Goal: Navigation & Orientation: Understand site structure

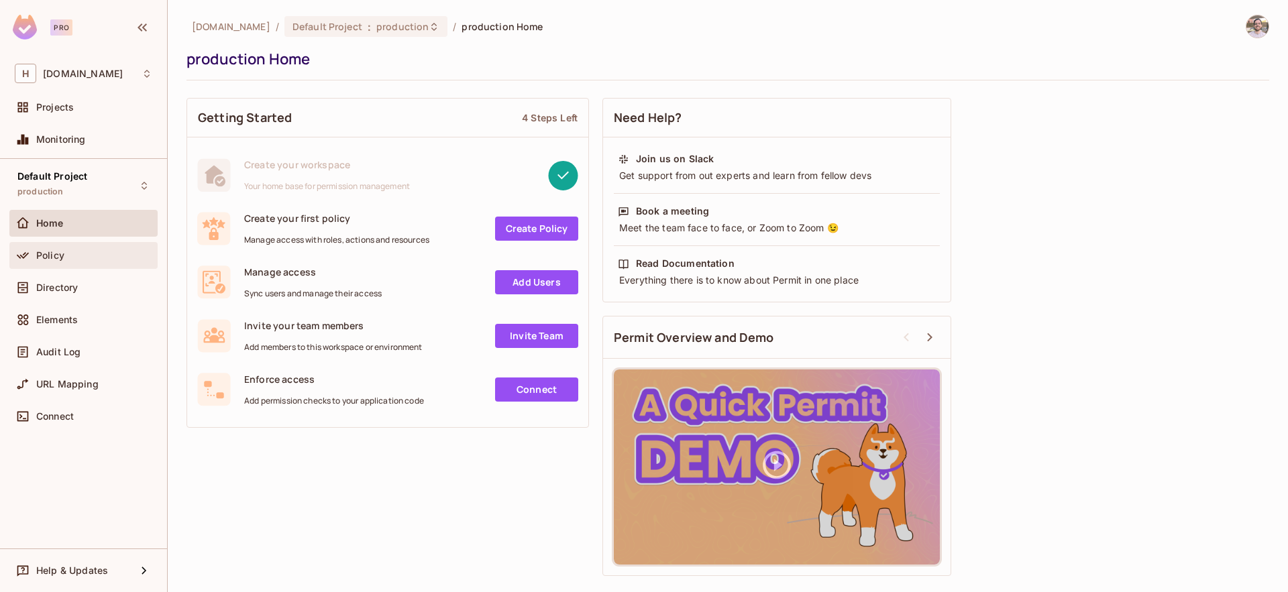
click at [85, 254] on div "Policy" at bounding box center [94, 255] width 116 height 11
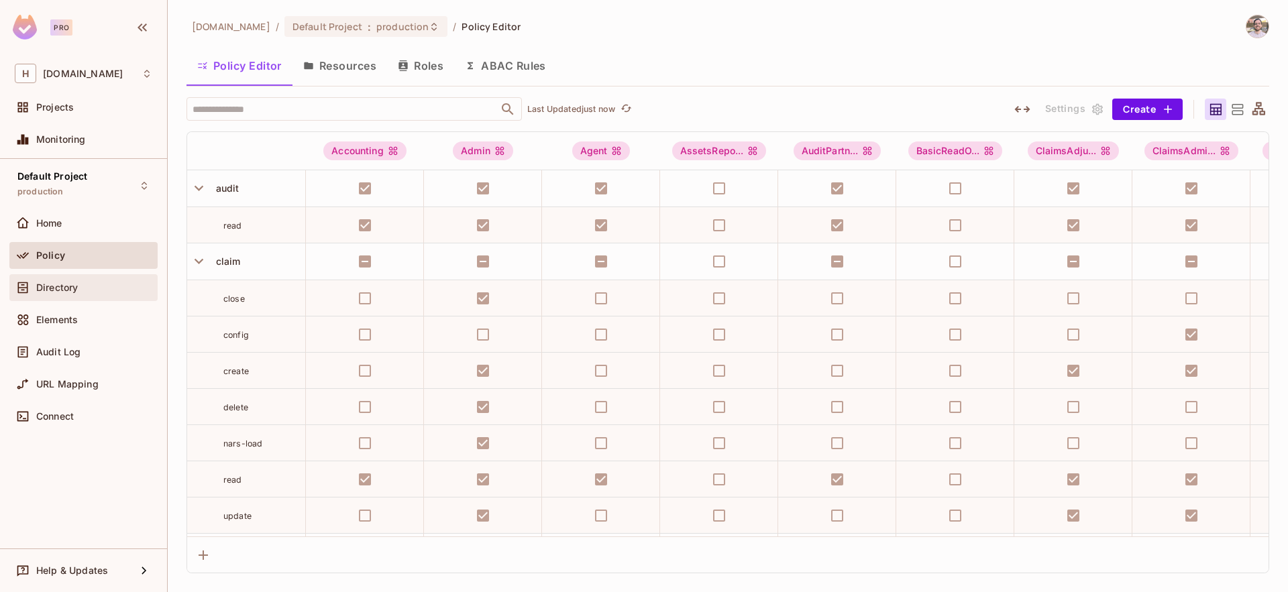
click at [93, 285] on div "Directory" at bounding box center [94, 287] width 116 height 11
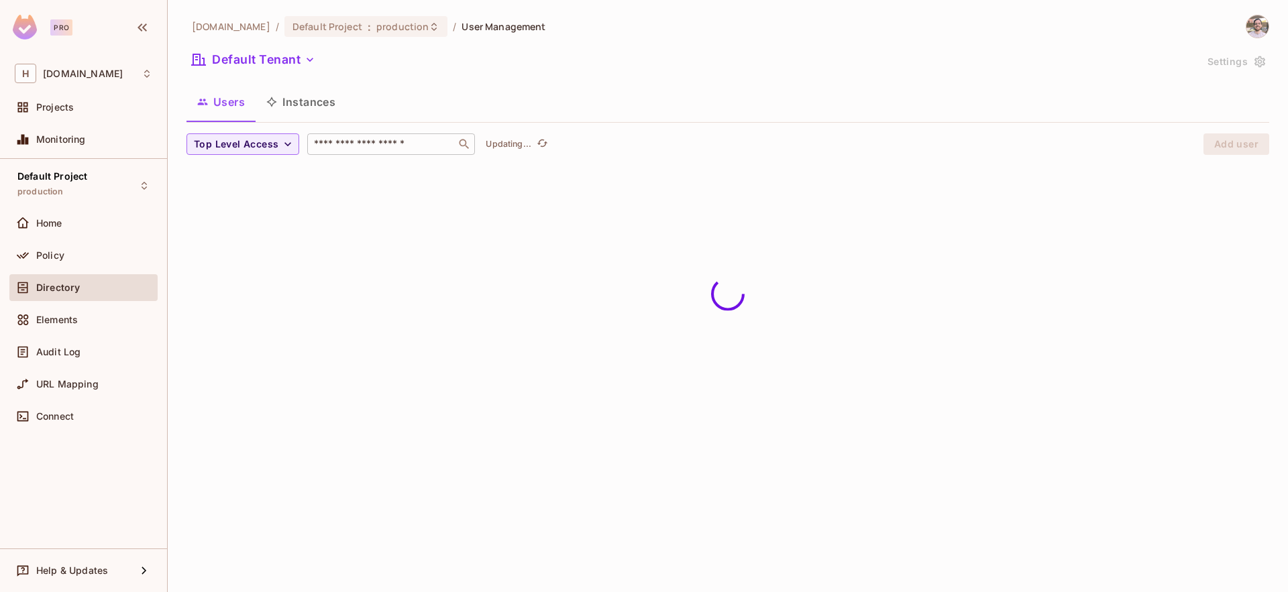
click at [366, 146] on input "text" at bounding box center [381, 144] width 141 height 13
click at [282, 144] on icon "button" at bounding box center [287, 144] width 13 height 13
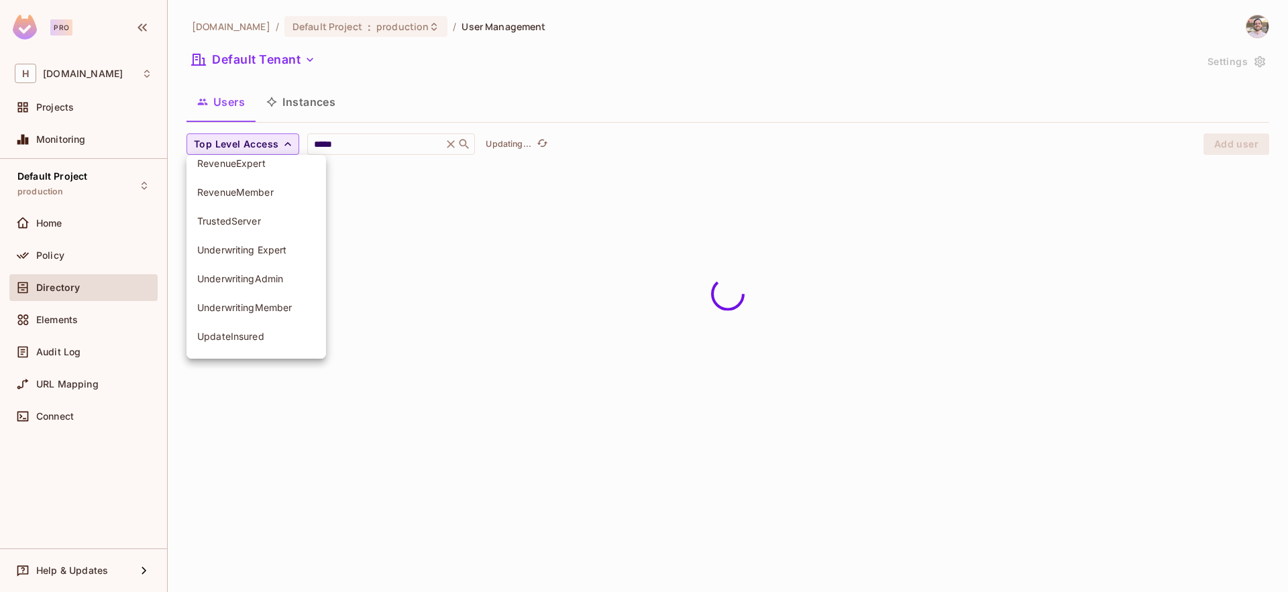
scroll to position [1220, 0]
click at [398, 235] on div at bounding box center [644, 296] width 1288 height 592
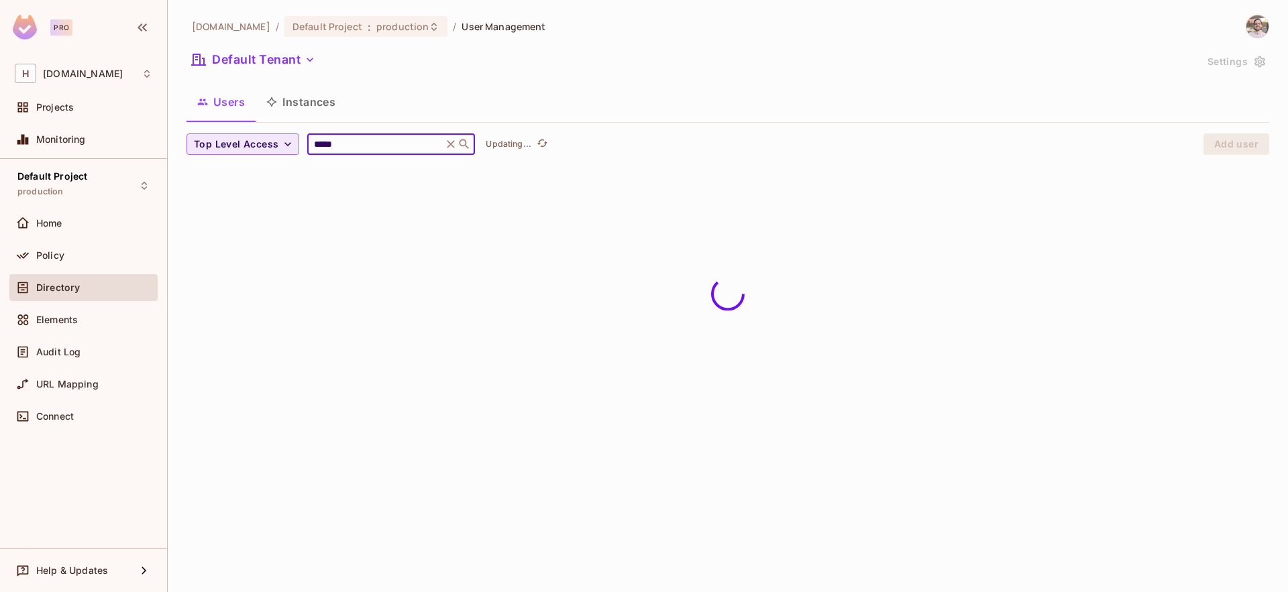
click at [356, 150] on input "*****" at bounding box center [374, 144] width 127 height 13
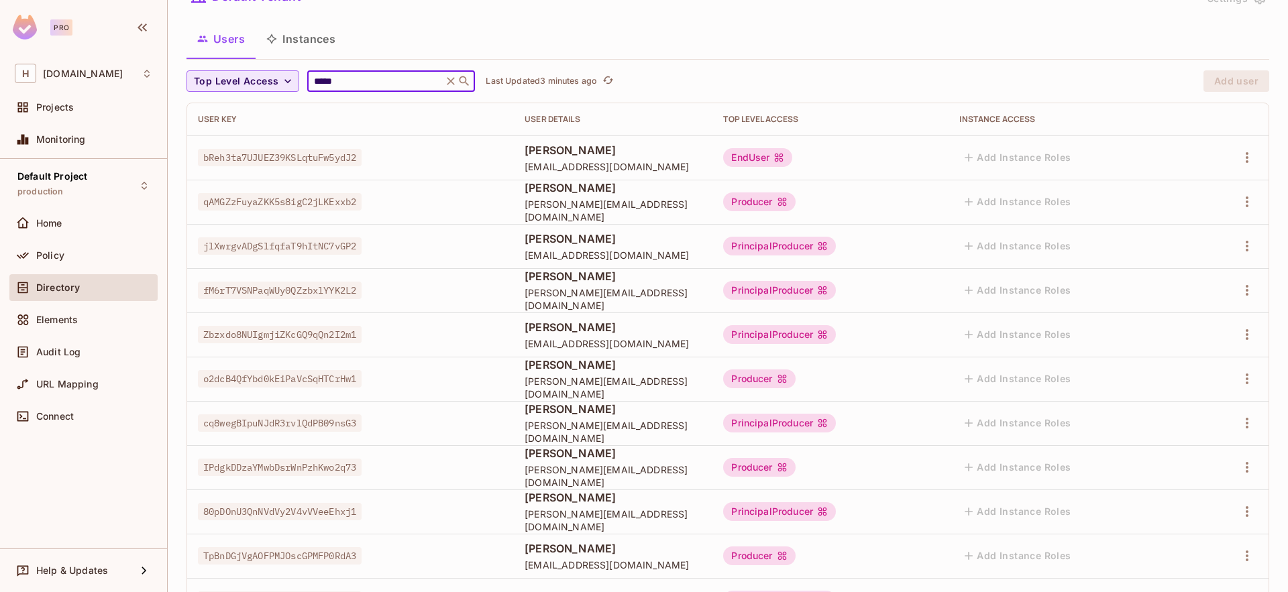
scroll to position [0, 0]
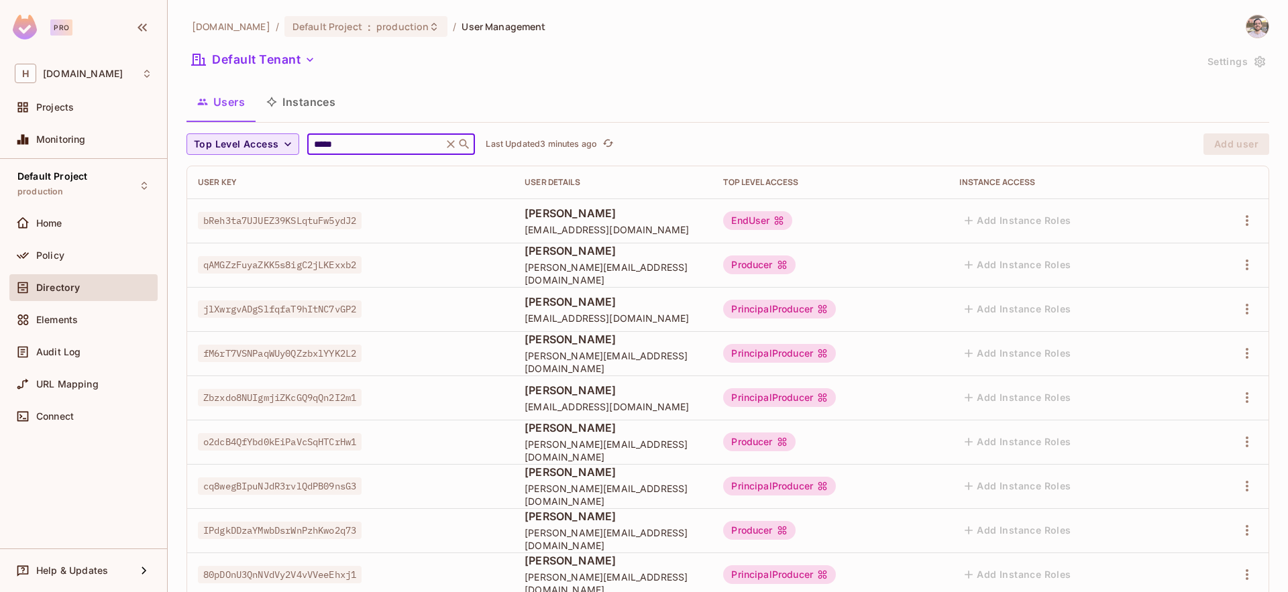
click at [347, 142] on input "*****" at bounding box center [374, 144] width 127 height 13
type input "**********"
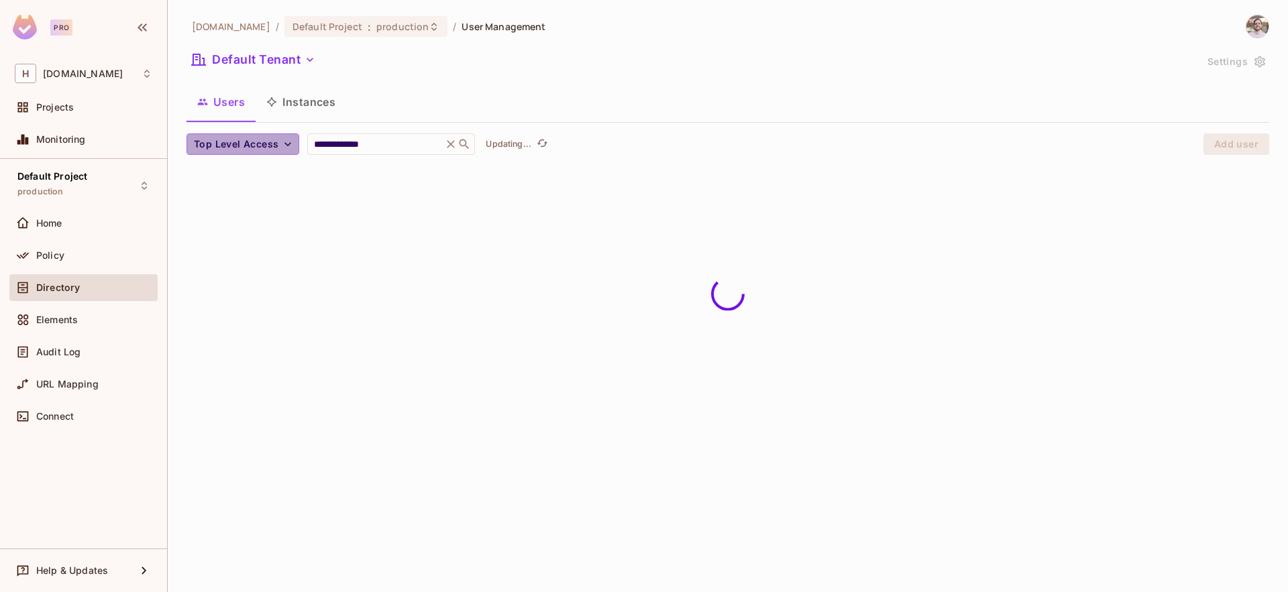
click at [268, 145] on span "Top Level Access" at bounding box center [236, 144] width 85 height 17
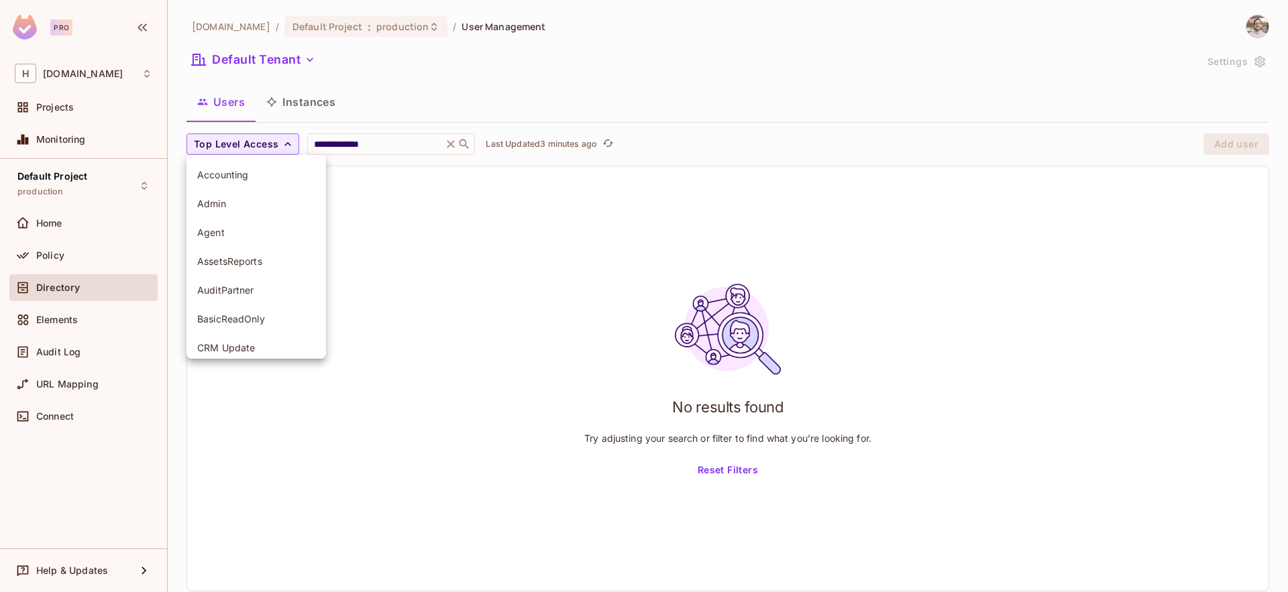
click at [543, 81] on div at bounding box center [644, 296] width 1288 height 592
click at [449, 140] on icon at bounding box center [450, 144] width 13 height 13
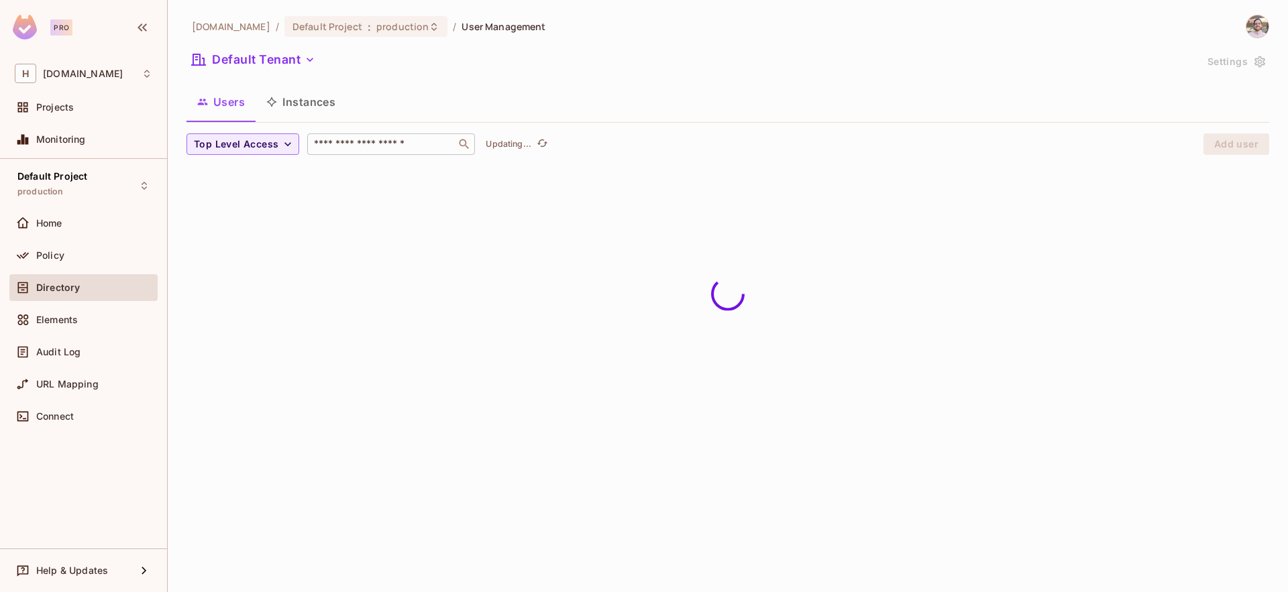
click at [482, 100] on div "Users Instances" at bounding box center [727, 102] width 1083 height 34
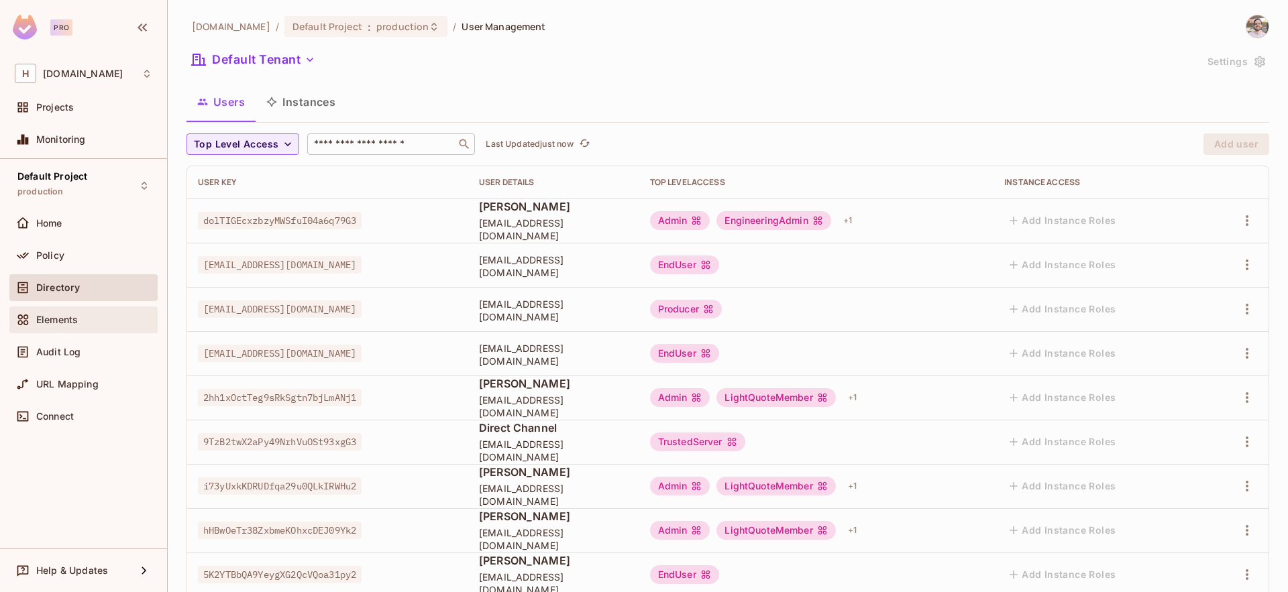
click at [64, 325] on span "Elements" at bounding box center [57, 320] width 42 height 11
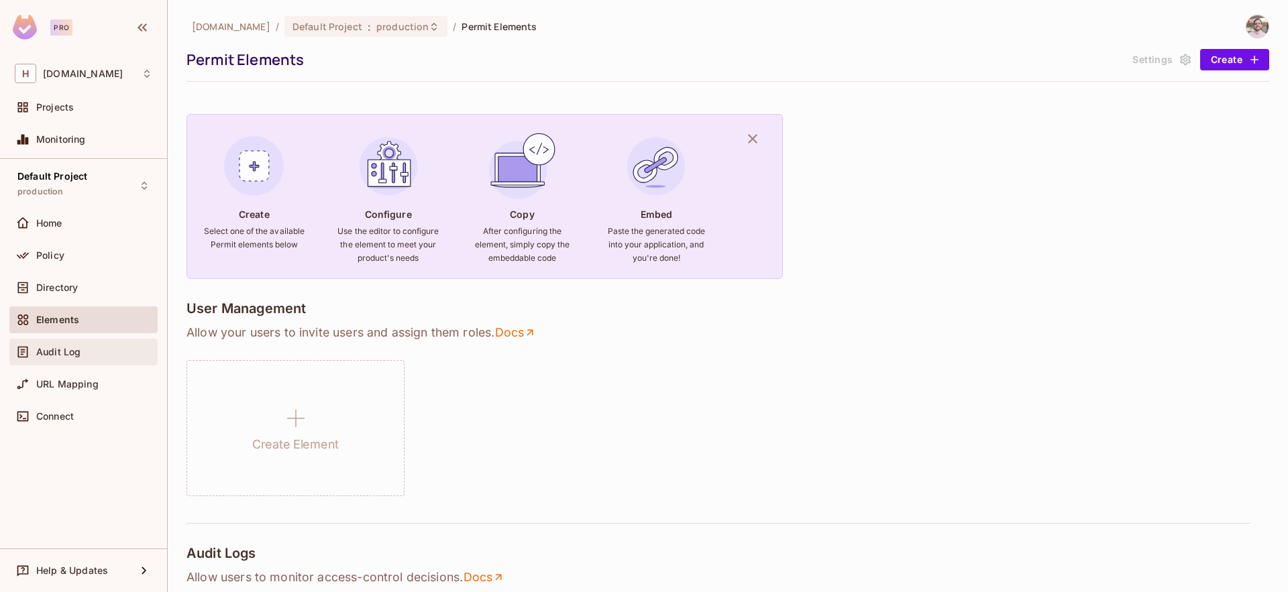
click at [76, 349] on span "Audit Log" at bounding box center [58, 352] width 44 height 11
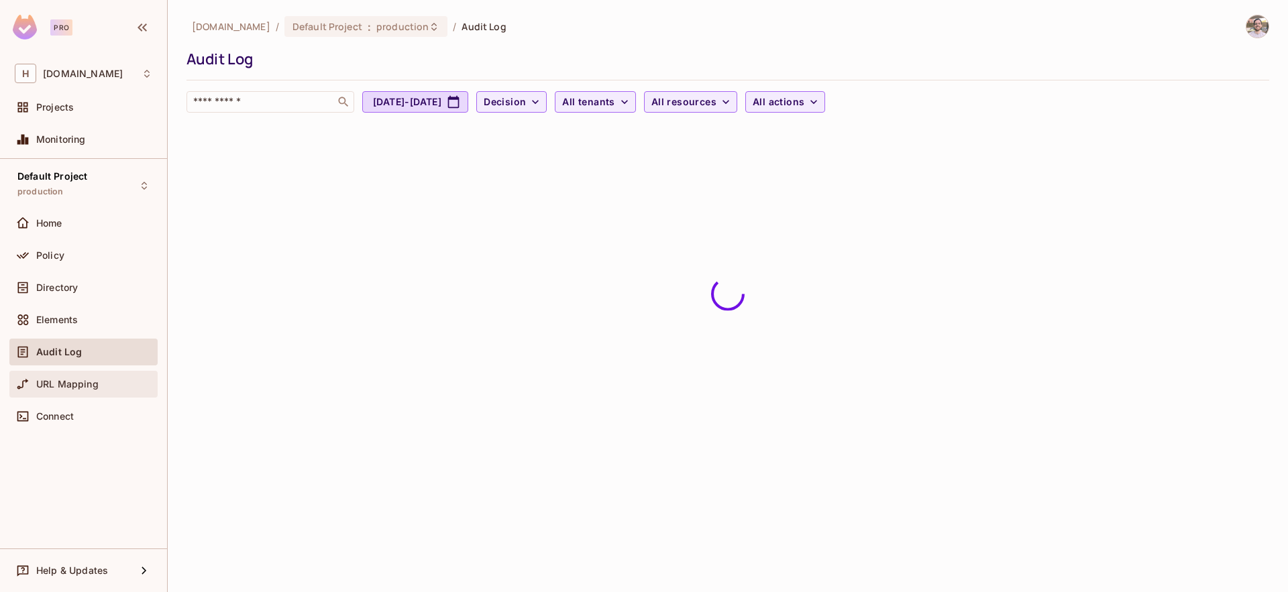
click at [76, 386] on span "URL Mapping" at bounding box center [67, 384] width 62 height 11
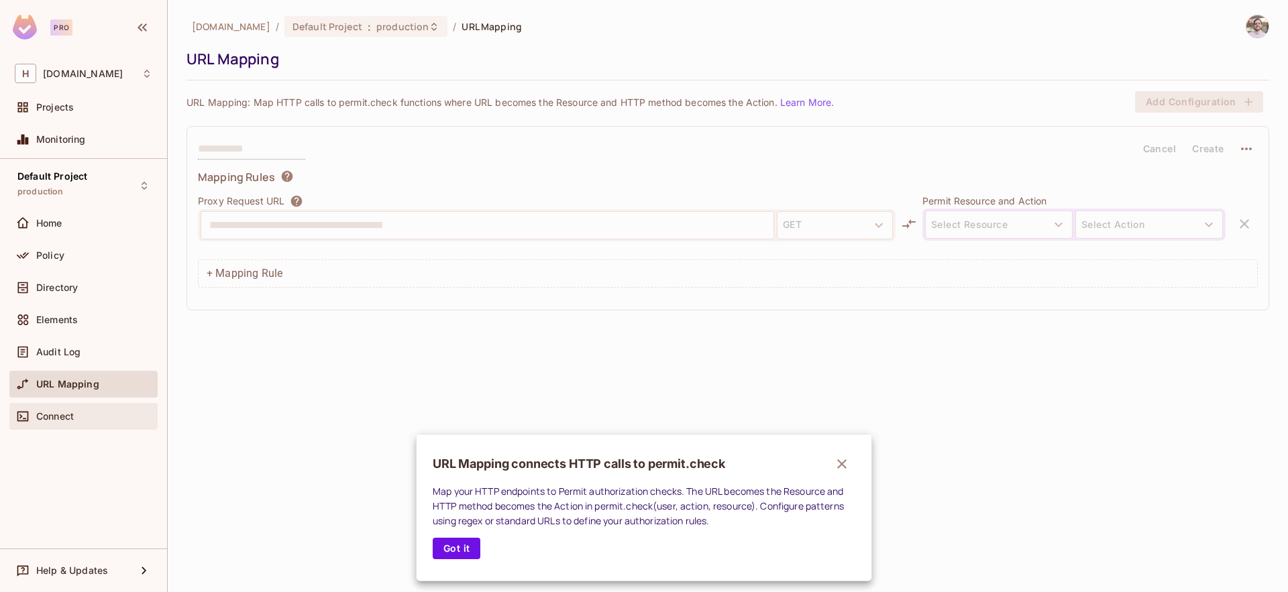
click at [75, 411] on div at bounding box center [644, 296] width 1288 height 592
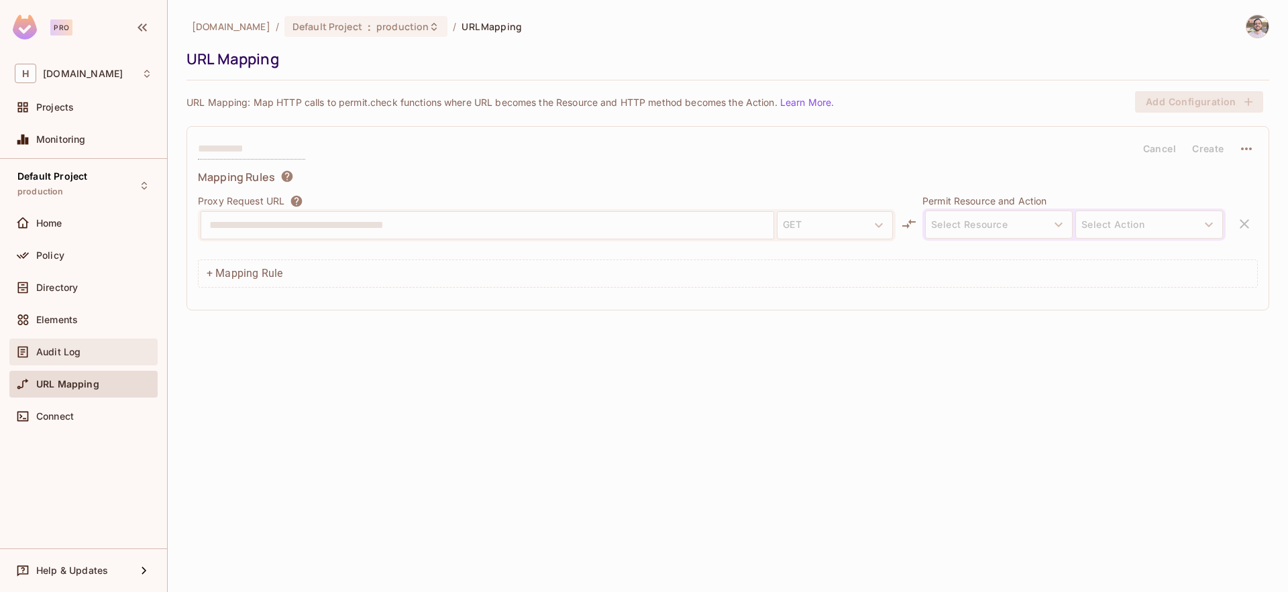
click at [63, 345] on div "Audit Log" at bounding box center [84, 352] width 138 height 16
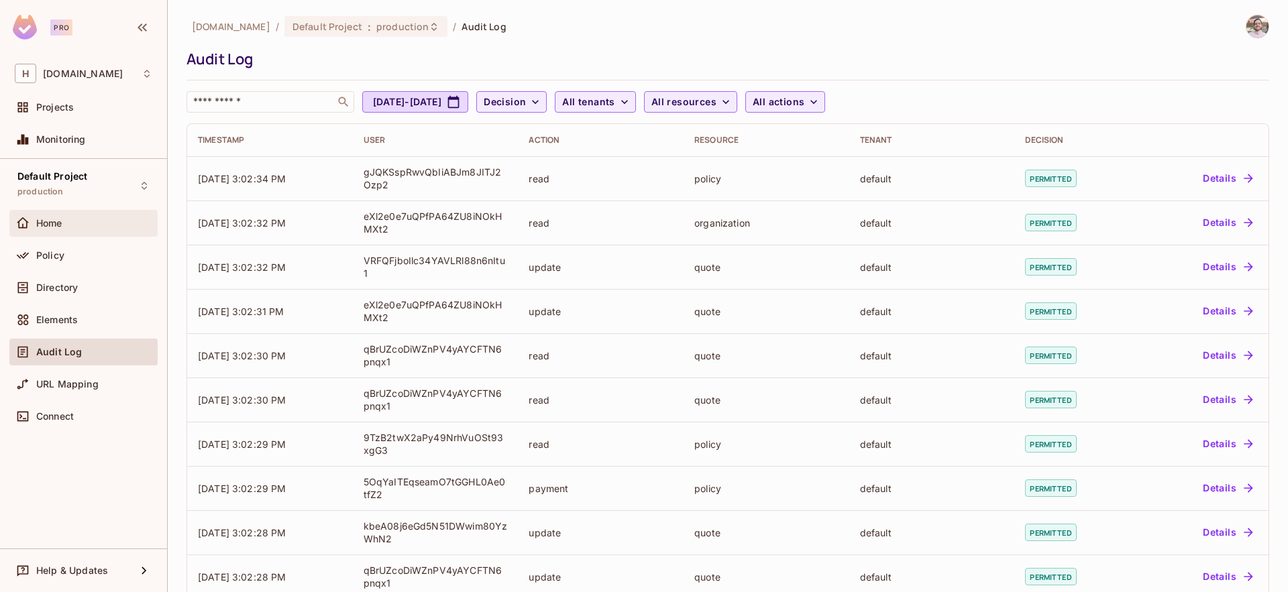
click at [59, 231] on div "Home" at bounding box center [83, 223] width 148 height 27
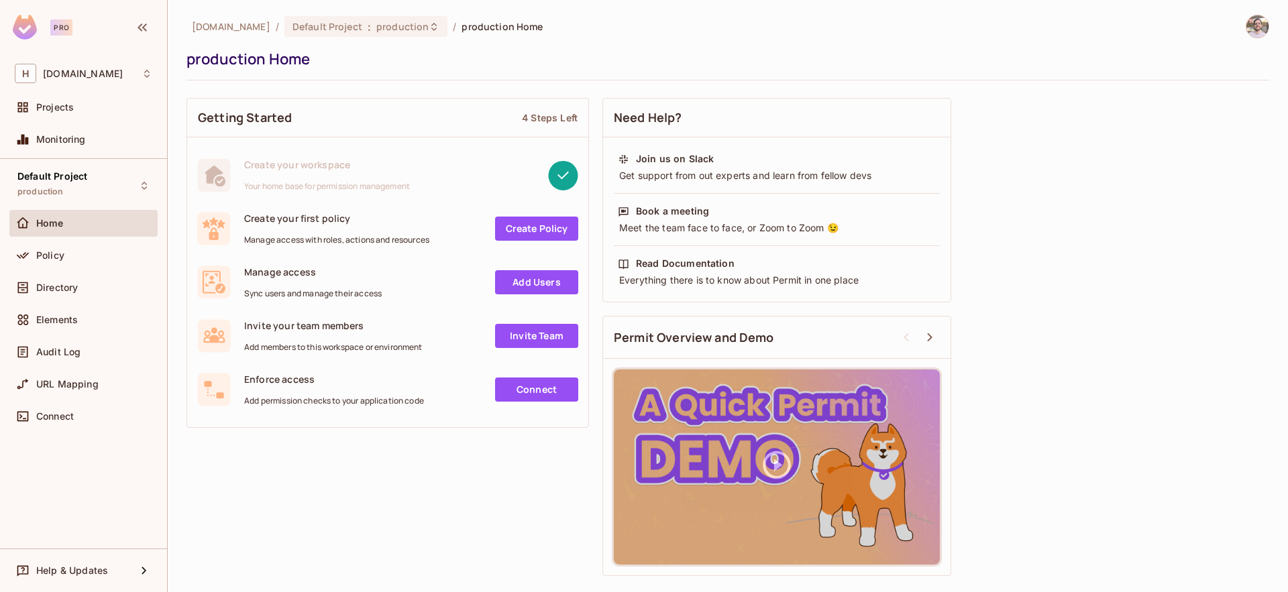
click at [1266, 23] on img at bounding box center [1257, 26] width 22 height 22
click at [1024, 40] on div at bounding box center [644, 296] width 1288 height 592
click at [550, 49] on div "production Home" at bounding box center [724, 59] width 1076 height 20
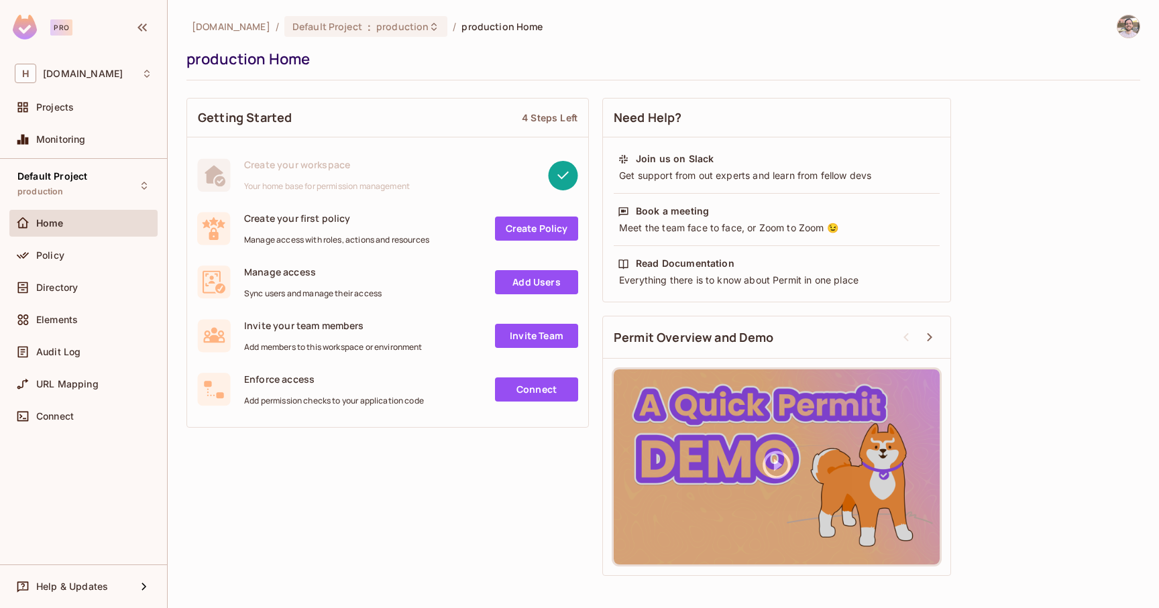
click at [309, 538] on div "Getting Started 4 Steps Left Create your workspace Your home base for permissio…" at bounding box center [663, 337] width 954 height 492
